Goal: Transaction & Acquisition: Purchase product/service

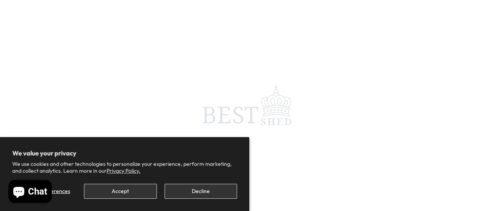
scroll to position [66, 0]
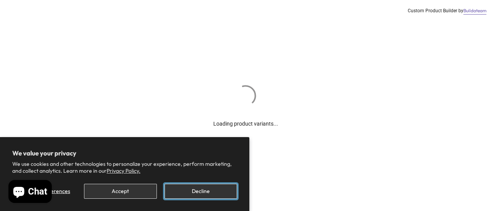
click at [198, 192] on button "Decline" at bounding box center [201, 191] width 73 height 15
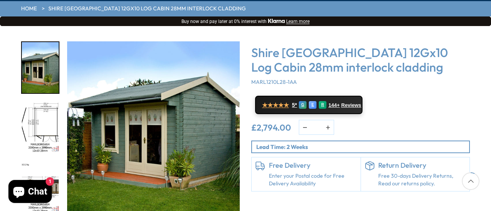
scroll to position [111, 0]
